Goal: Task Accomplishment & Management: Complete application form

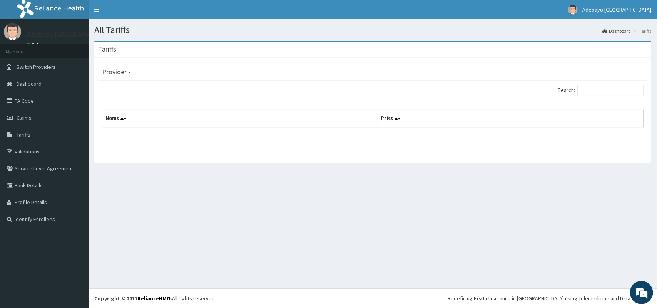
click at [142, 53] on div "Tariffs" at bounding box center [372, 50] width 557 height 16
click at [590, 89] on input "Search:" at bounding box center [610, 91] width 66 height 12
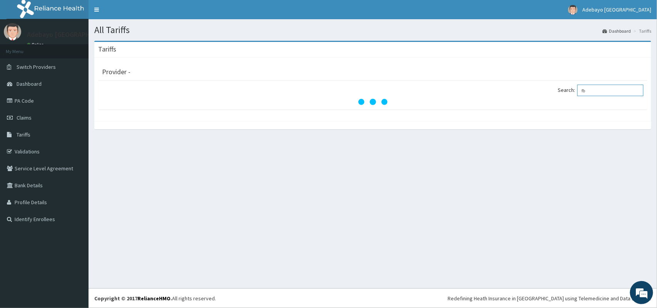
type input "f"
type input "full blood count"
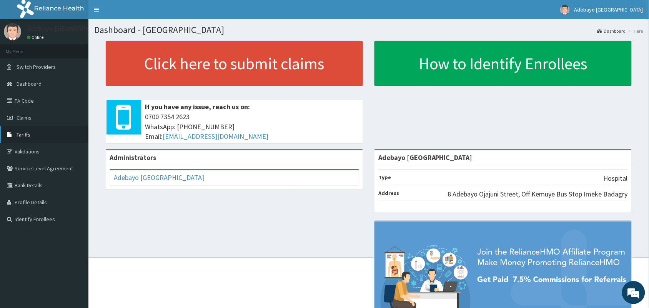
click at [15, 139] on link "Tariffs" at bounding box center [44, 134] width 88 height 17
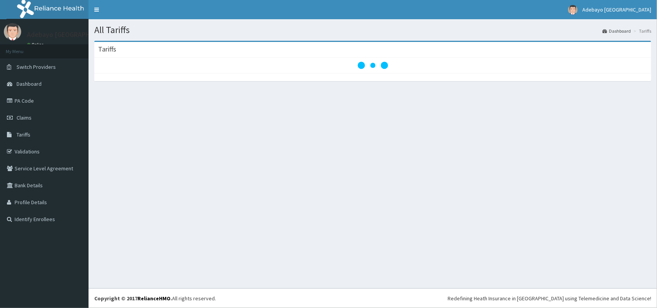
click at [213, 167] on div "All Tariffs Dashboard Tariffs Tariffs" at bounding box center [372, 153] width 568 height 269
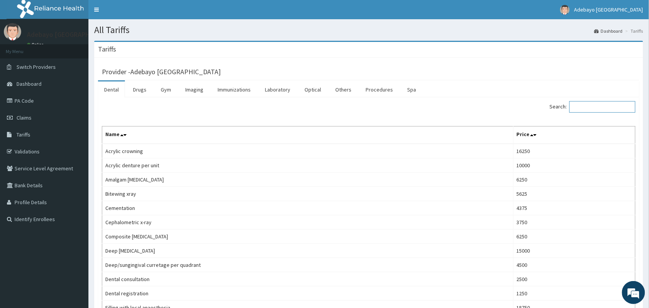
click at [591, 102] on input "Search:" at bounding box center [603, 107] width 66 height 12
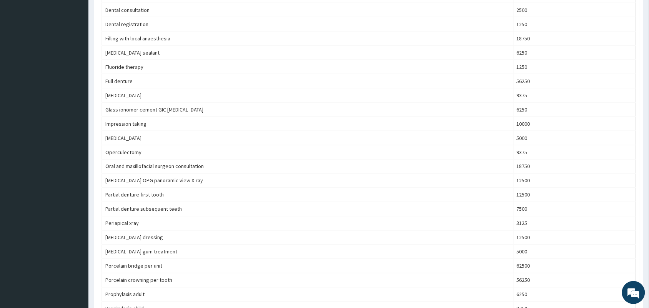
scroll to position [524, 0]
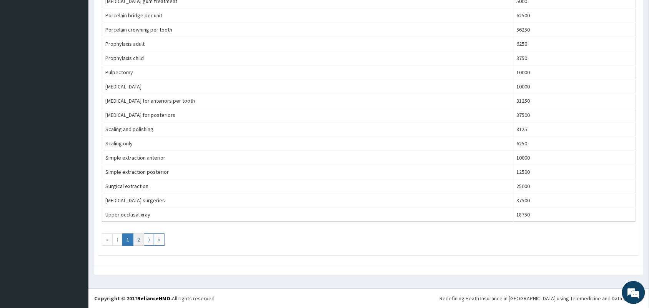
click at [141, 242] on link "2" at bounding box center [138, 239] width 11 height 12
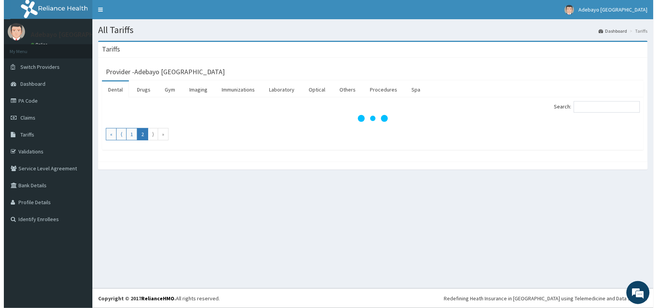
scroll to position [0, 0]
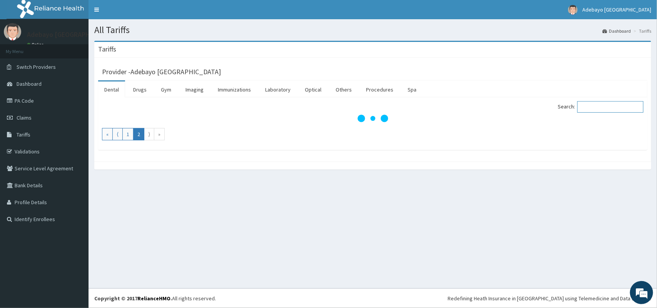
click at [591, 104] on input "Search:" at bounding box center [610, 107] width 66 height 12
click at [26, 95] on link "PA Code" at bounding box center [44, 100] width 88 height 17
click at [33, 120] on link "Claims" at bounding box center [44, 117] width 88 height 17
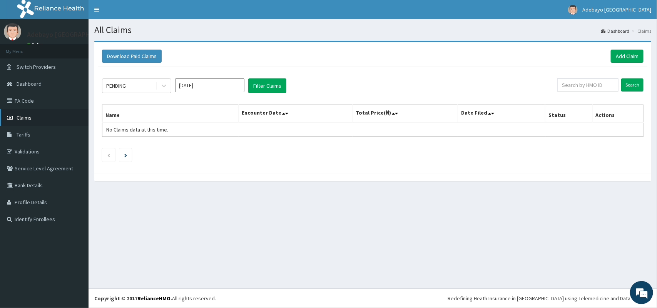
click at [26, 120] on span "Claims" at bounding box center [24, 117] width 15 height 7
click at [618, 54] on link "Add Claim" at bounding box center [626, 56] width 33 height 13
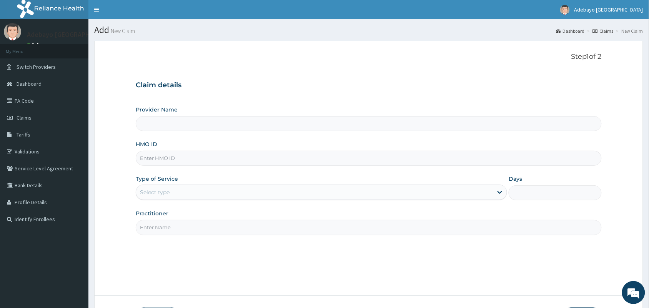
type input "Adebayo [GEOGRAPHIC_DATA]"
drag, startPoint x: 158, startPoint y: 123, endPoint x: 166, endPoint y: 150, distance: 28.4
click at [166, 150] on div "Provider Name Adebayo Living Tower Hospital HMO ID Type of Service Select type …" at bounding box center [369, 170] width 466 height 129
click at [165, 158] on input "HMO ID" at bounding box center [369, 158] width 466 height 15
type input "ppy/10643/b"
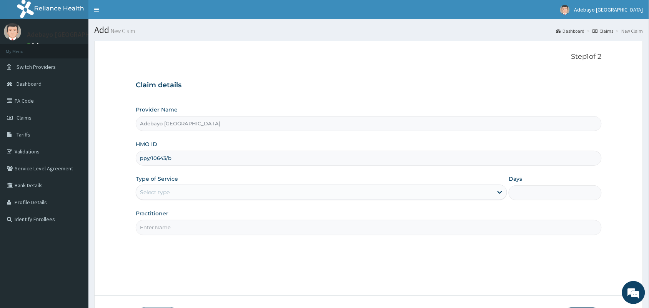
click at [175, 191] on div "Select type" at bounding box center [314, 192] width 357 height 12
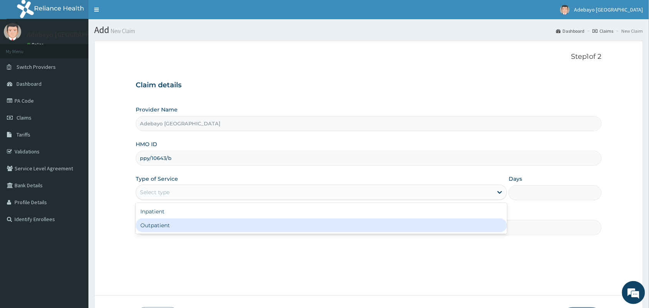
click at [180, 225] on div "Outpatient" at bounding box center [322, 225] width 372 height 14
type input "1"
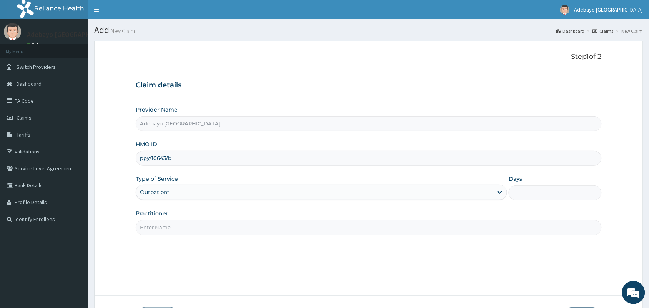
click at [231, 225] on input "Practitioner" at bounding box center [369, 227] width 466 height 15
type input "DR OJAJUNI"
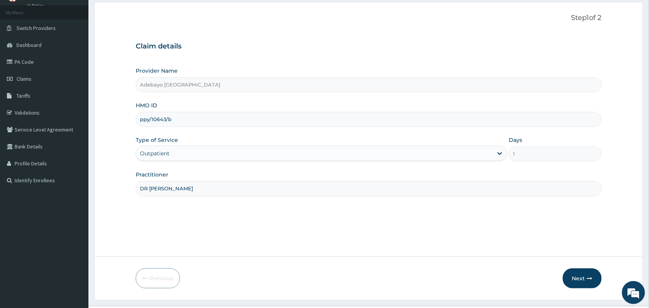
scroll to position [57, 0]
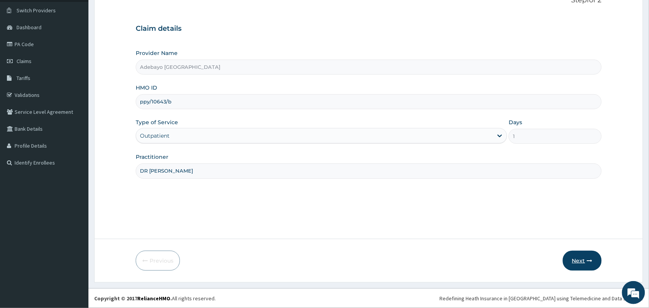
click at [582, 260] on button "Next" at bounding box center [582, 261] width 39 height 20
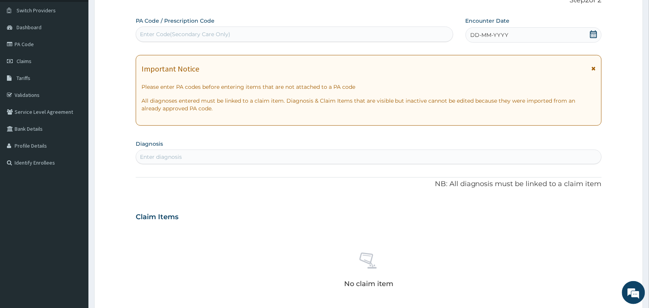
click at [593, 32] on icon at bounding box center [593, 34] width 7 height 8
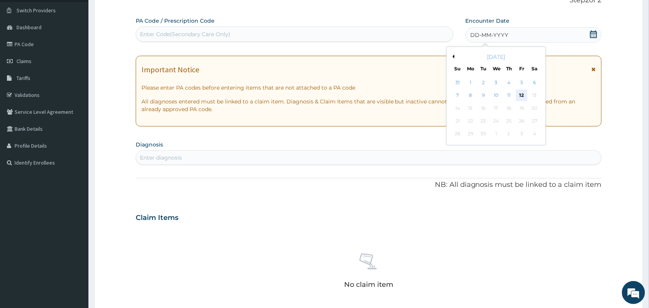
click at [525, 97] on div "12" at bounding box center [522, 96] width 12 height 12
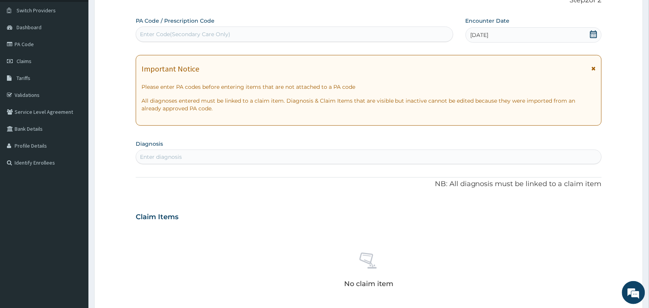
click at [222, 156] on div "Enter diagnosis" at bounding box center [368, 157] width 465 height 12
click at [187, 159] on div "Enter diagnosis" at bounding box center [368, 157] width 465 height 12
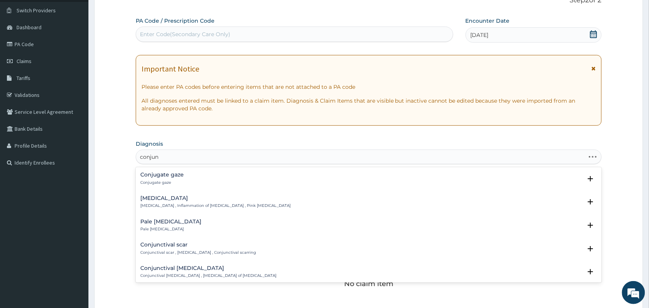
type input "conjunc"
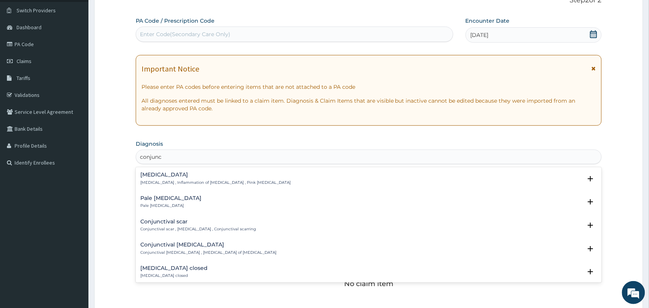
click at [166, 180] on p "Conjunctivitis , Inflammation of conjunctiva , Pink eye disease" at bounding box center [215, 182] width 150 height 5
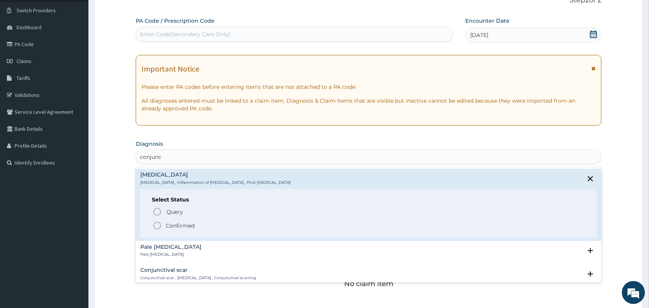
click at [154, 226] on circle "status option filled" at bounding box center [157, 225] width 7 height 7
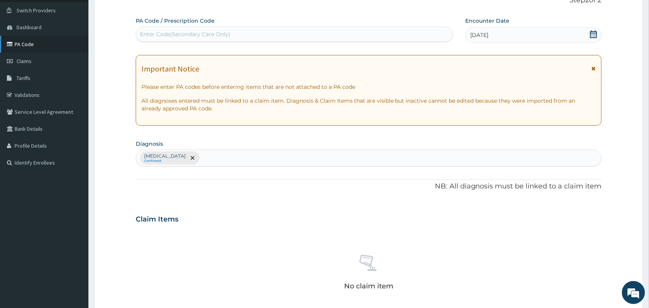
click at [26, 42] on link "PA Code" at bounding box center [44, 44] width 88 height 17
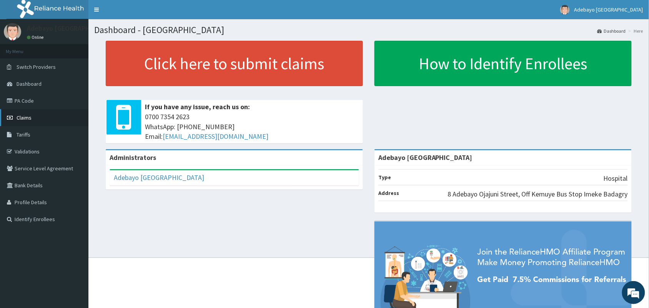
click at [24, 124] on link "Claims" at bounding box center [44, 117] width 88 height 17
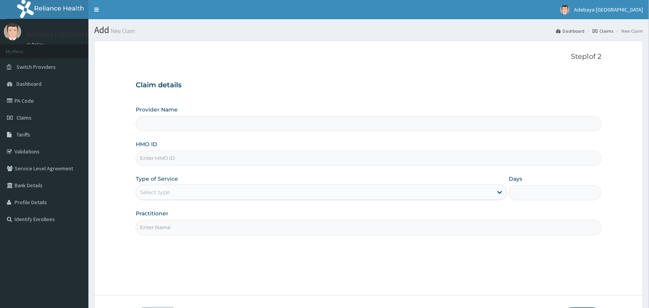
click at [174, 163] on input "HMO ID" at bounding box center [369, 158] width 466 height 15
type input "Adebayo [GEOGRAPHIC_DATA]"
click at [35, 105] on link "PA Code" at bounding box center [44, 100] width 88 height 17
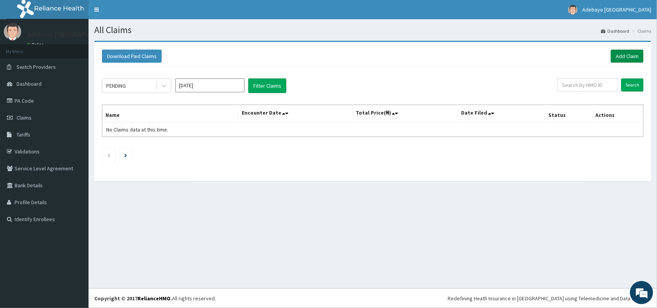
click at [627, 58] on link "Add Claim" at bounding box center [626, 56] width 33 height 13
